Goal: Task Accomplishment & Management: Use online tool/utility

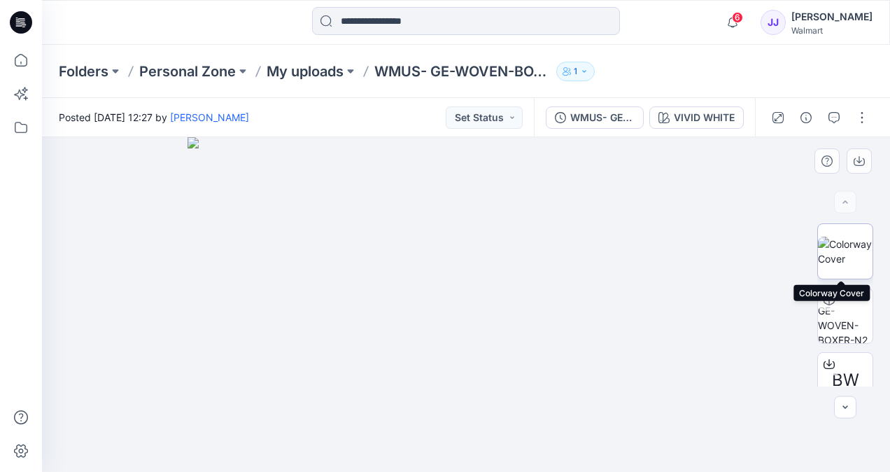
click at [853, 250] on img at bounding box center [845, 250] width 55 height 29
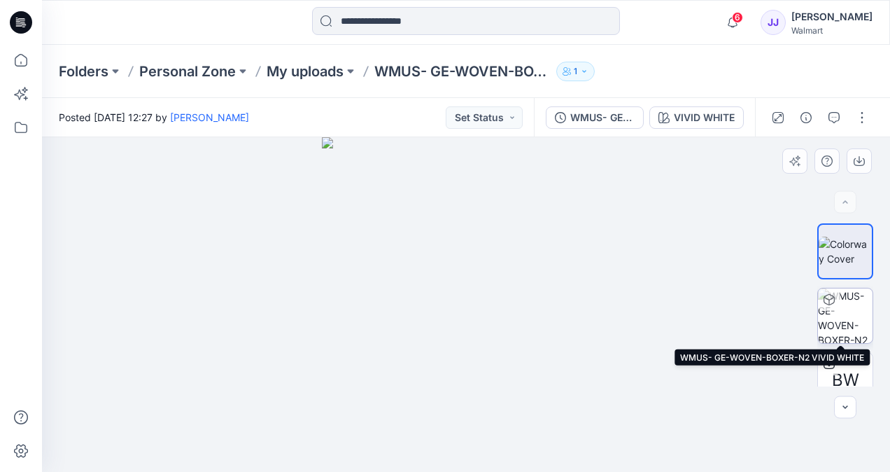
click at [841, 291] on img at bounding box center [845, 315] width 55 height 55
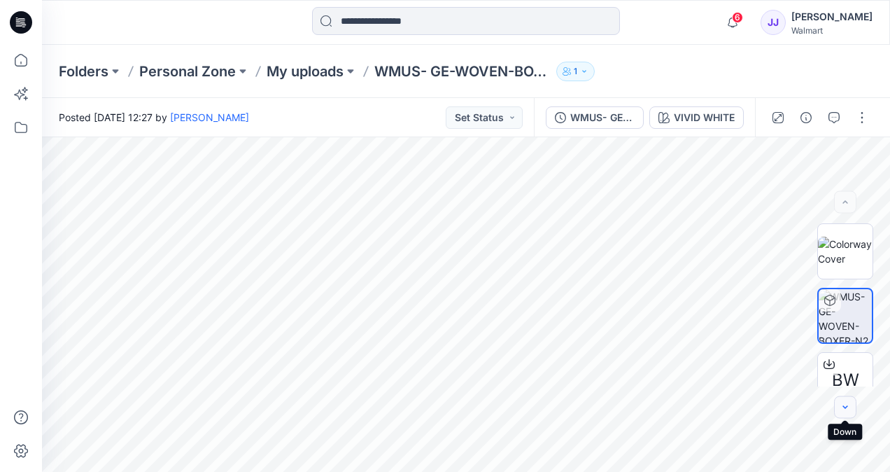
click at [844, 411] on icon "button" at bounding box center [845, 407] width 11 height 11
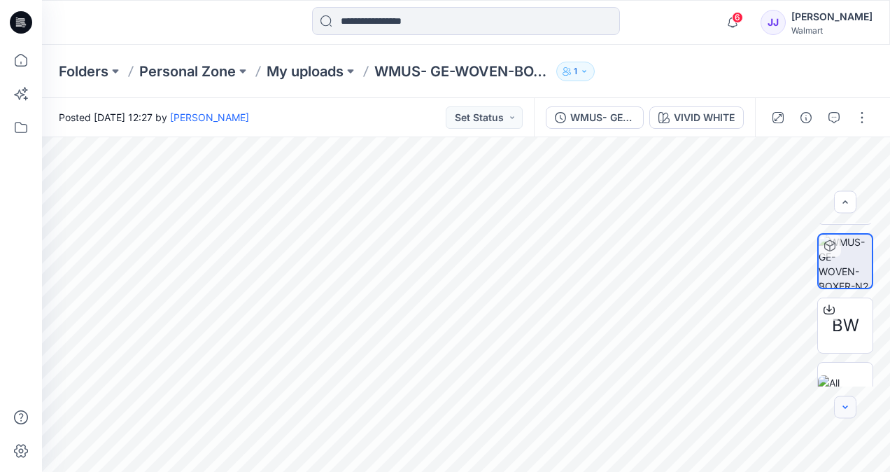
click at [844, 411] on icon "button" at bounding box center [845, 407] width 11 height 11
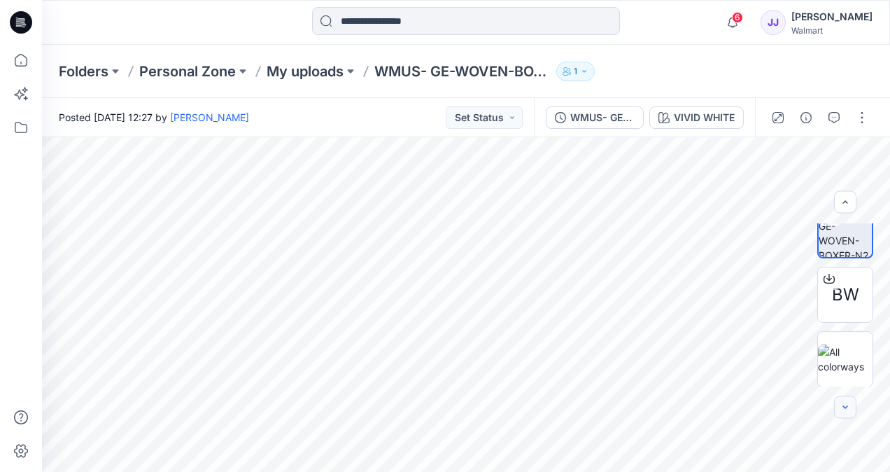
click at [844, 411] on icon "button" at bounding box center [845, 407] width 11 height 11
click at [862, 127] on button "button" at bounding box center [862, 117] width 22 height 22
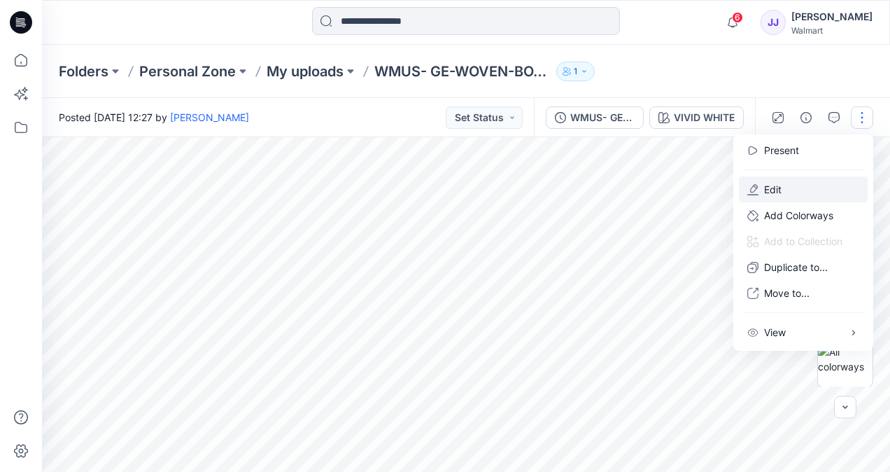
click at [822, 190] on button "Edit" at bounding box center [803, 189] width 129 height 26
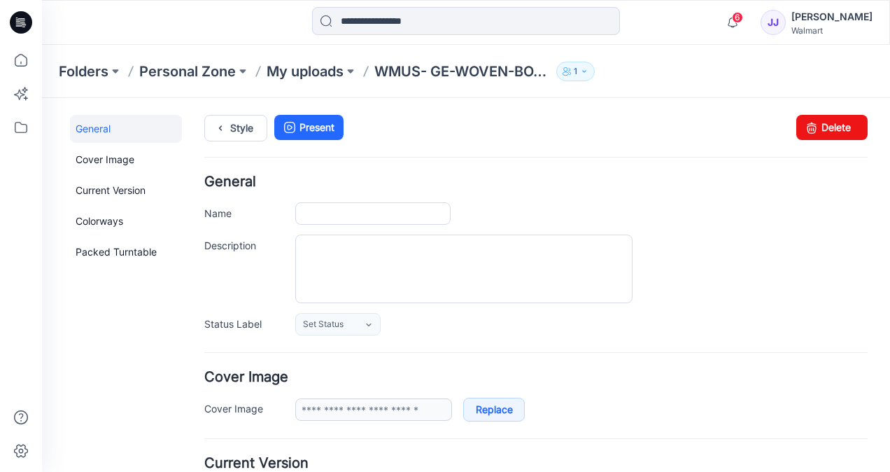
type input "**********"
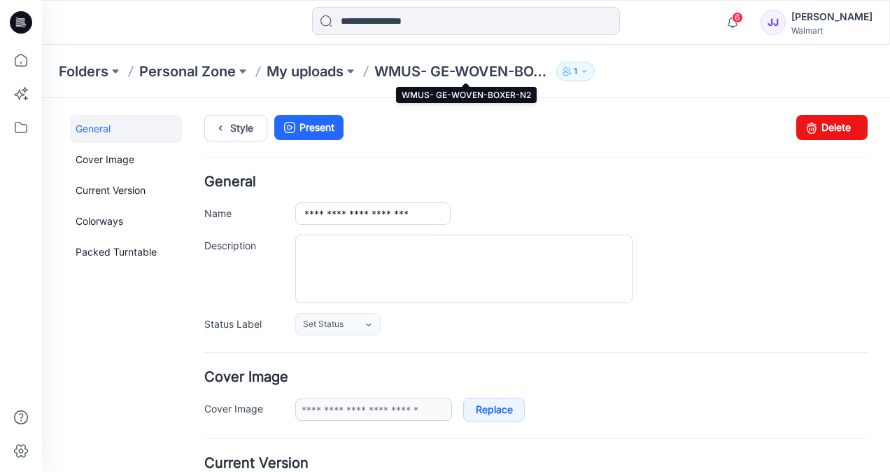
click at [383, 62] on p "WMUS- GE-WOVEN-BOXER-N2" at bounding box center [462, 72] width 176 height 20
click at [483, 71] on p "WMUS- GE-WOVEN-BOXER-N2" at bounding box center [462, 72] width 176 height 20
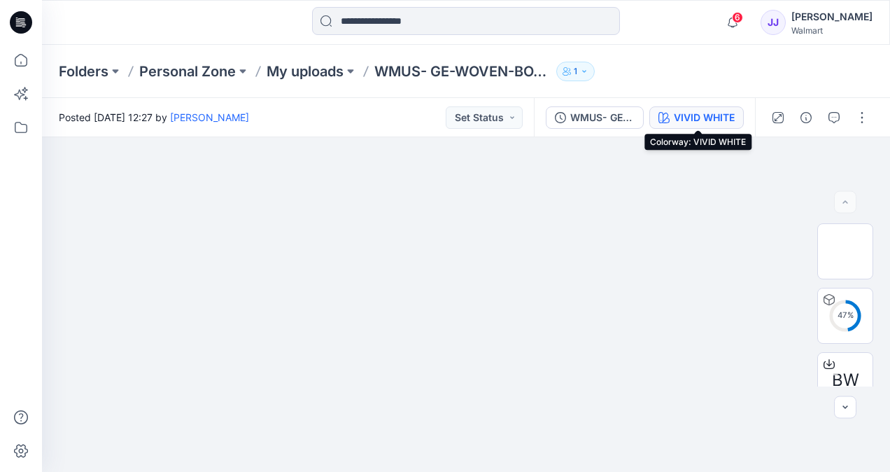
click at [666, 115] on icon "button" at bounding box center [663, 117] width 11 height 11
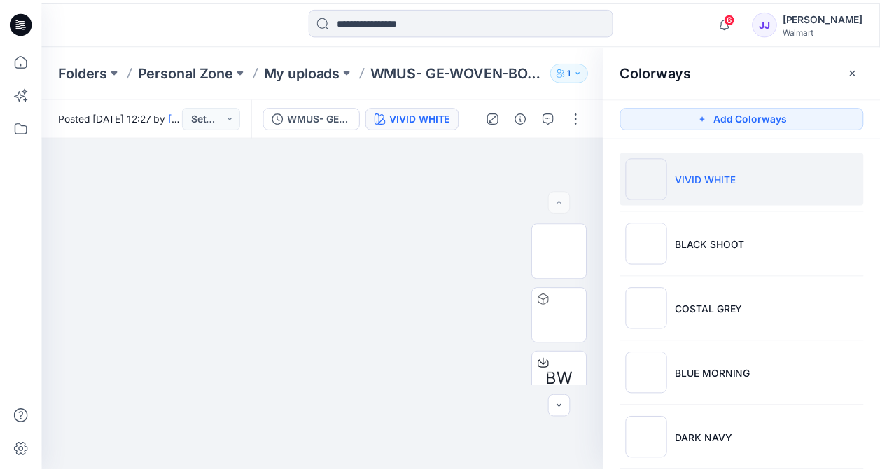
scroll to position [1, 0]
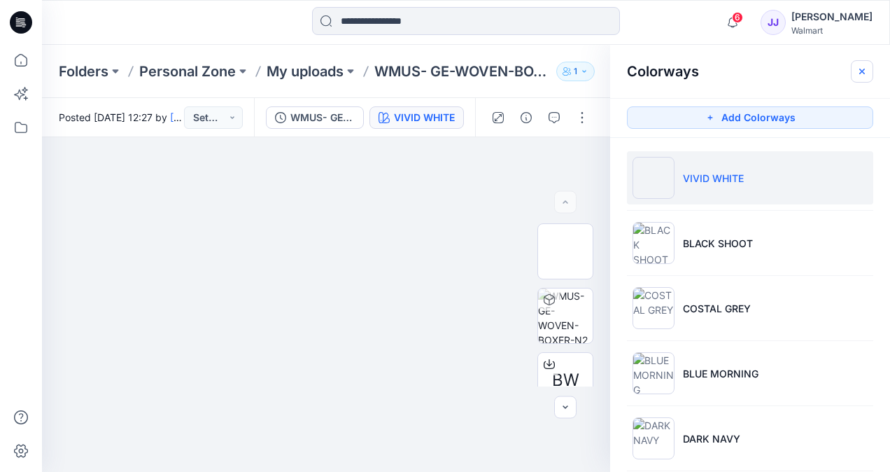
click at [855, 69] on button "button" at bounding box center [862, 71] width 22 height 22
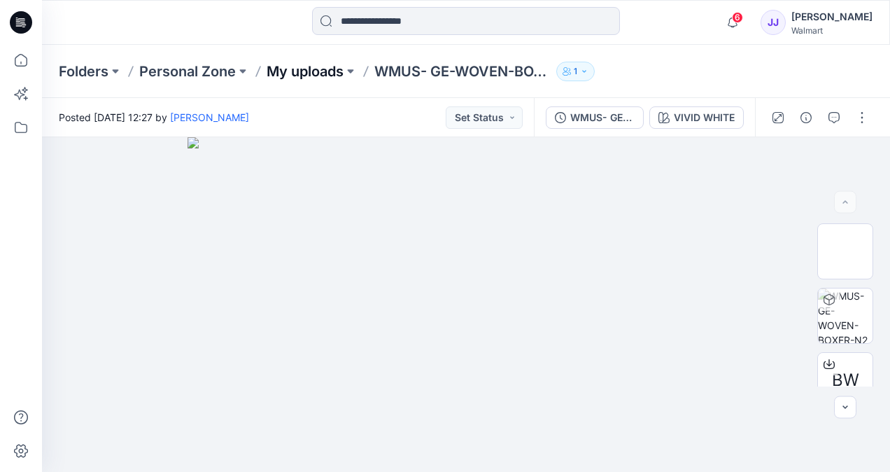
click at [323, 73] on p "My uploads" at bounding box center [305, 72] width 77 height 20
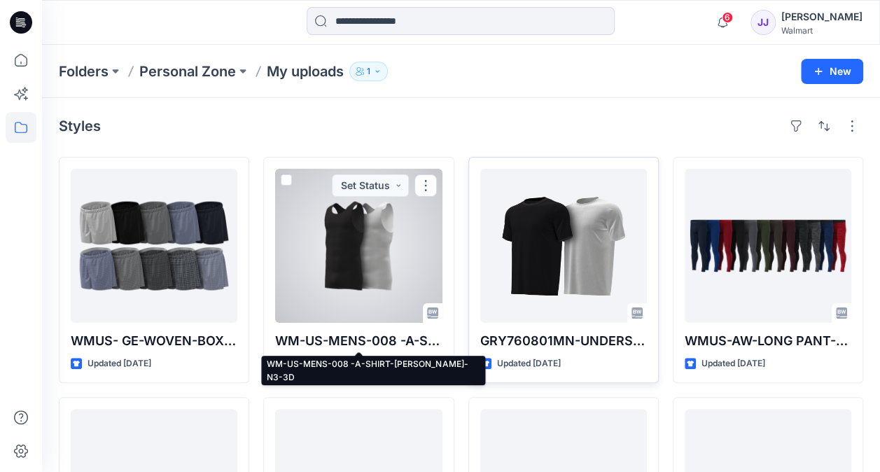
drag, startPoint x: 383, startPoint y: 334, endPoint x: 565, endPoint y: 344, distance: 182.2
click at [565, 344] on p "GRY760801MN-UNDERSHIRT-3D" at bounding box center [563, 341] width 167 height 20
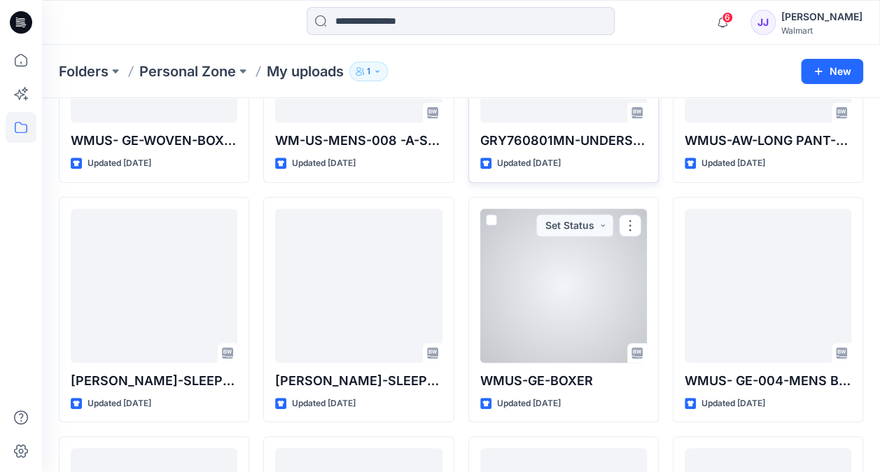
scroll to position [281, 0]
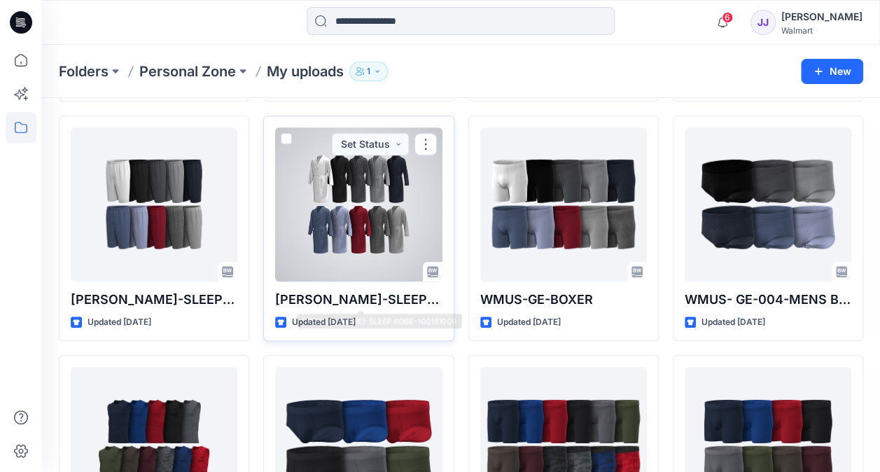
drag, startPoint x: 378, startPoint y: 295, endPoint x: 349, endPoint y: 323, distance: 40.1
click at [349, 323] on p "Updated 5 days ago" at bounding box center [324, 322] width 64 height 15
click at [430, 133] on button "button" at bounding box center [425, 144] width 22 height 22
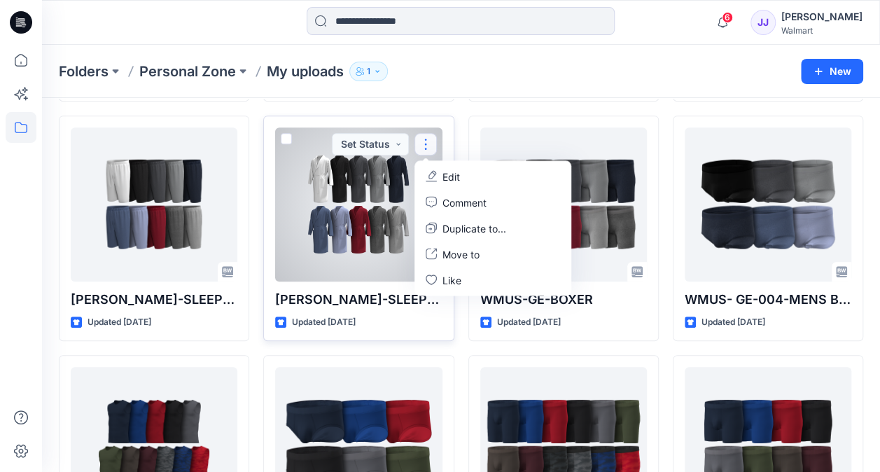
click at [449, 169] on p "Edit" at bounding box center [450, 176] width 17 height 15
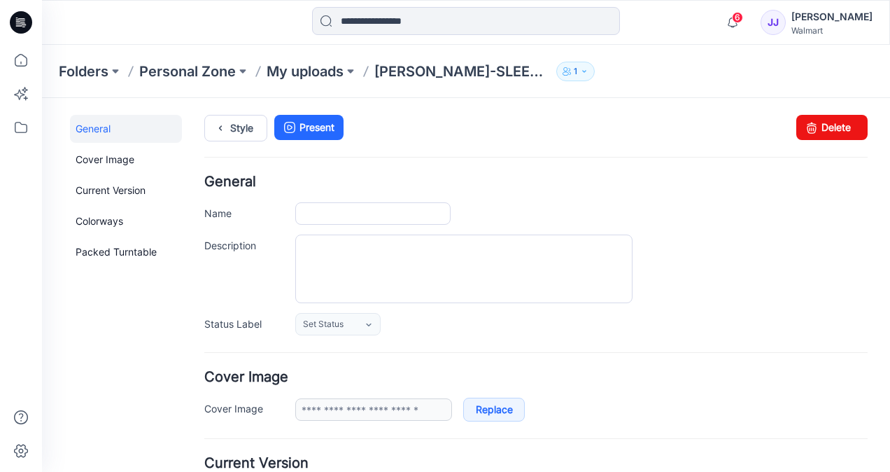
type input "**********"
